Goal: Navigation & Orientation: Find specific page/section

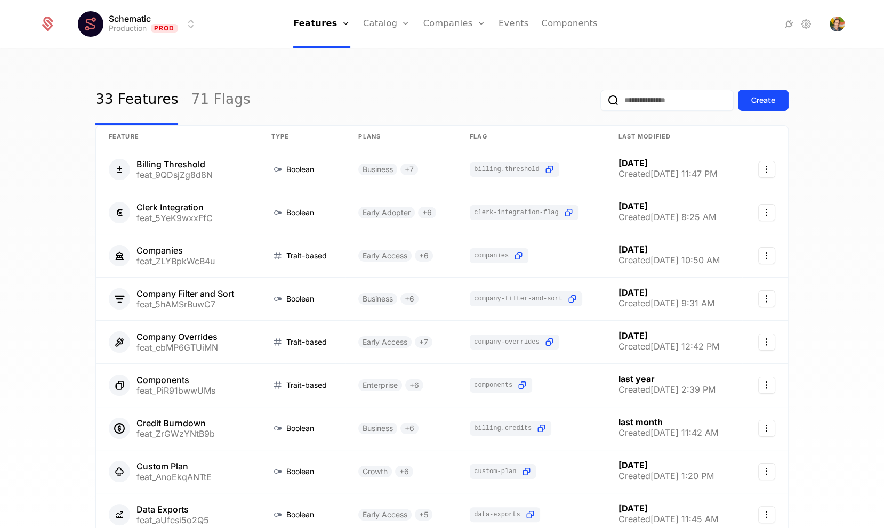
click at [272, 74] on div "33 Features 71 Flags Create Feature Type Plans Flag Last Modified Billing Thres…" at bounding box center [442, 292] width 884 height 485
